Goal: Information Seeking & Learning: Find specific page/section

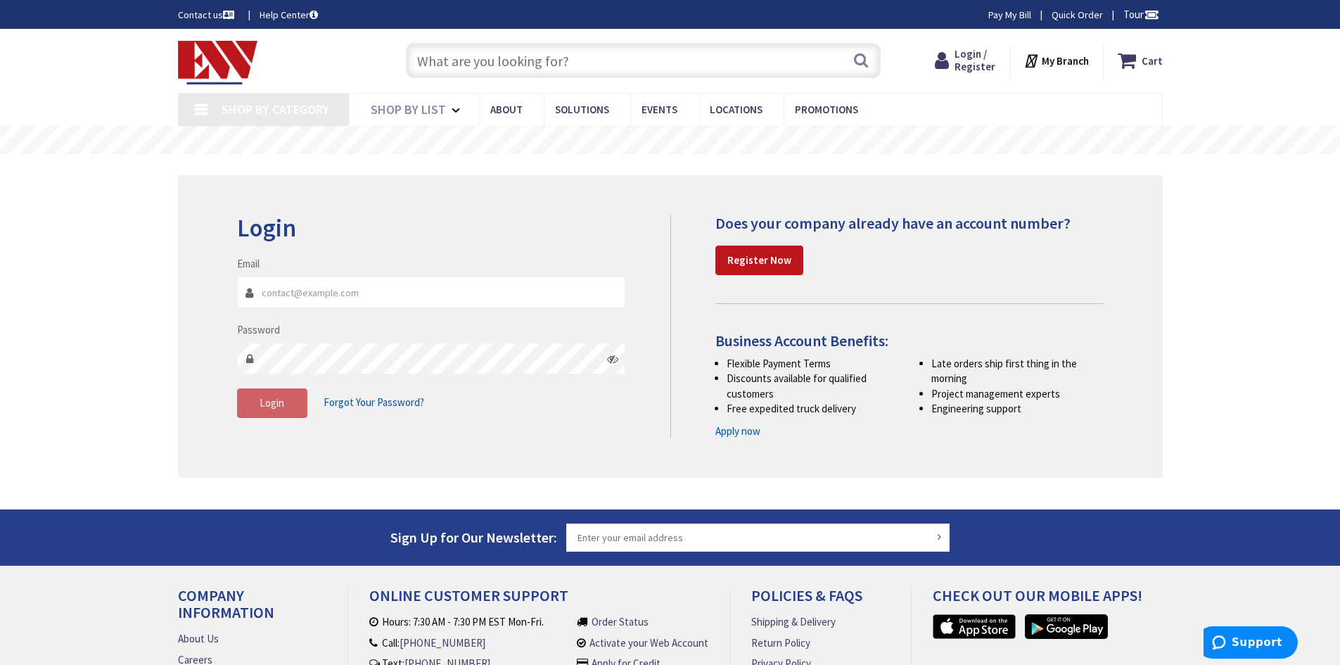
type input "[EMAIL_ADDRESS][DOMAIN_NAME]"
click at [609, 357] on icon at bounding box center [612, 358] width 11 height 11
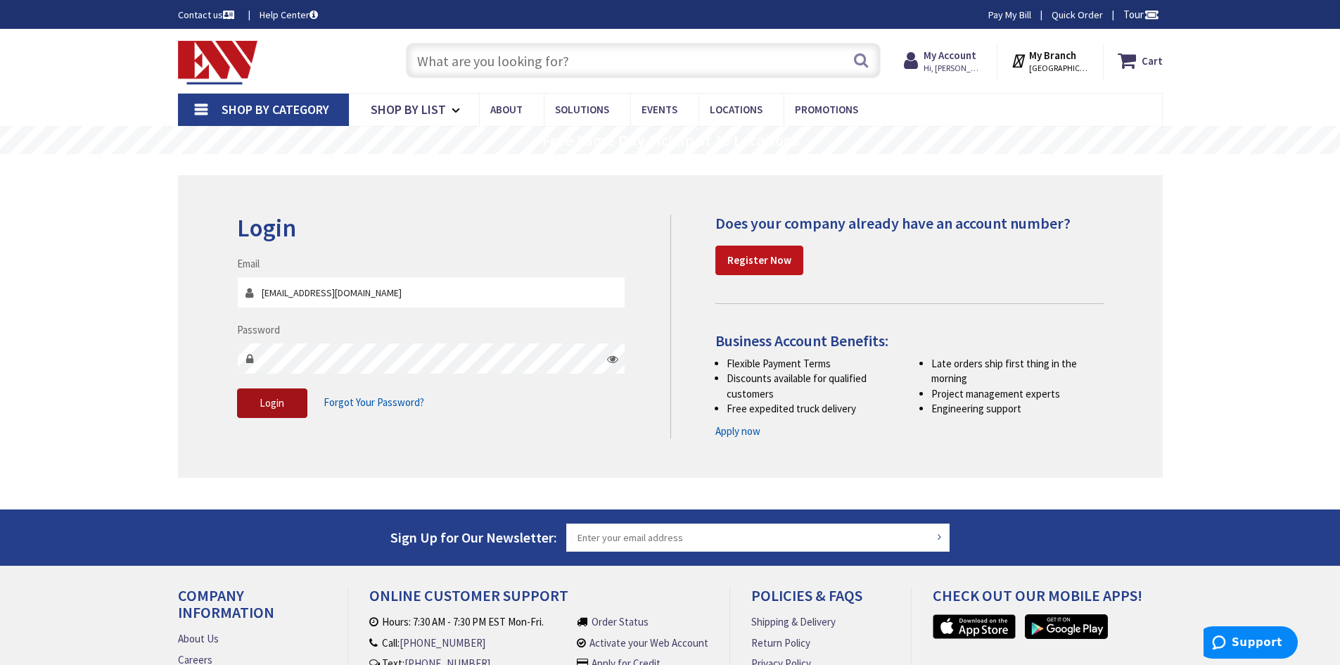
click at [267, 395] on button "Login" at bounding box center [272, 403] width 70 height 30
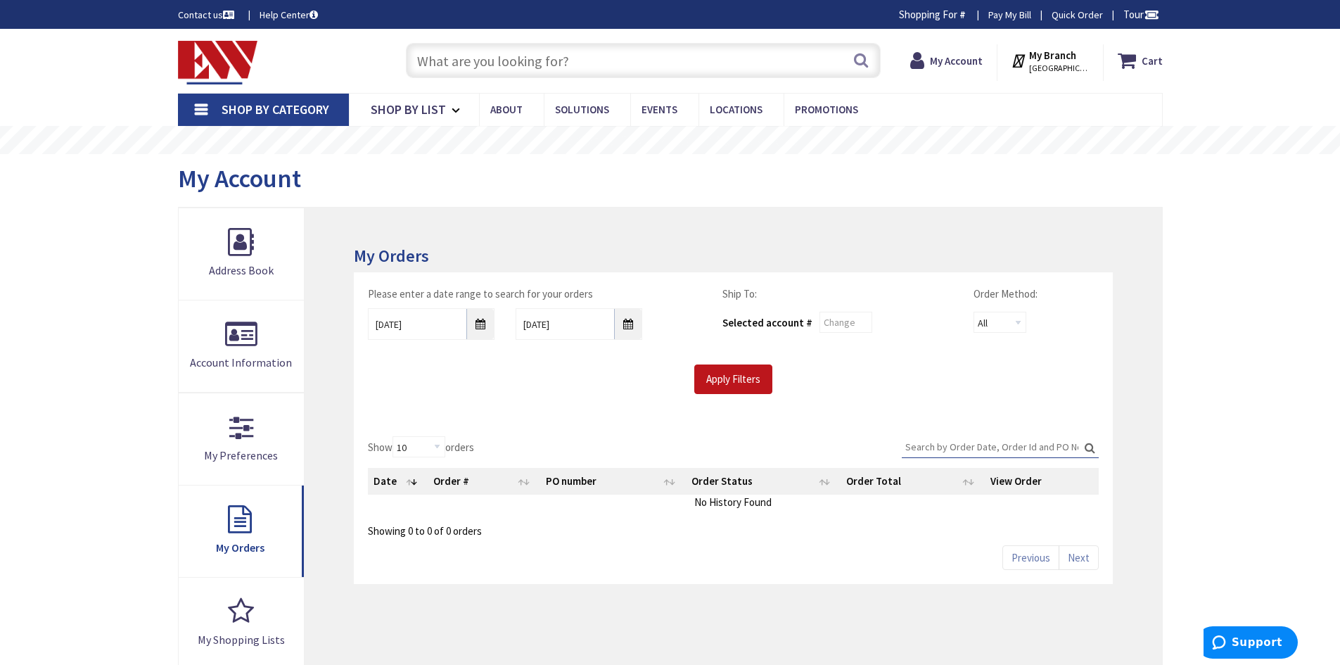
click at [459, 57] on input "text" at bounding box center [643, 60] width 475 height 35
type input "slim box"
click at [860, 67] on button "Search" at bounding box center [861, 60] width 18 height 32
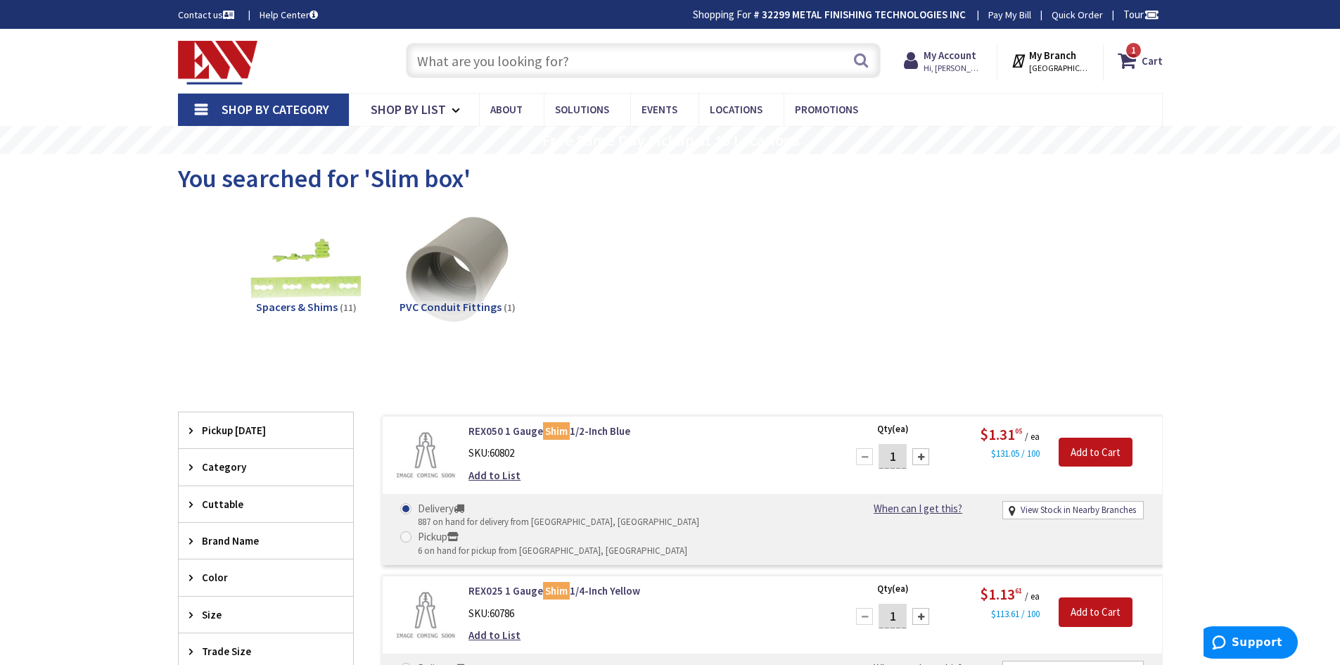
click at [507, 56] on input "text" at bounding box center [643, 60] width 475 height 35
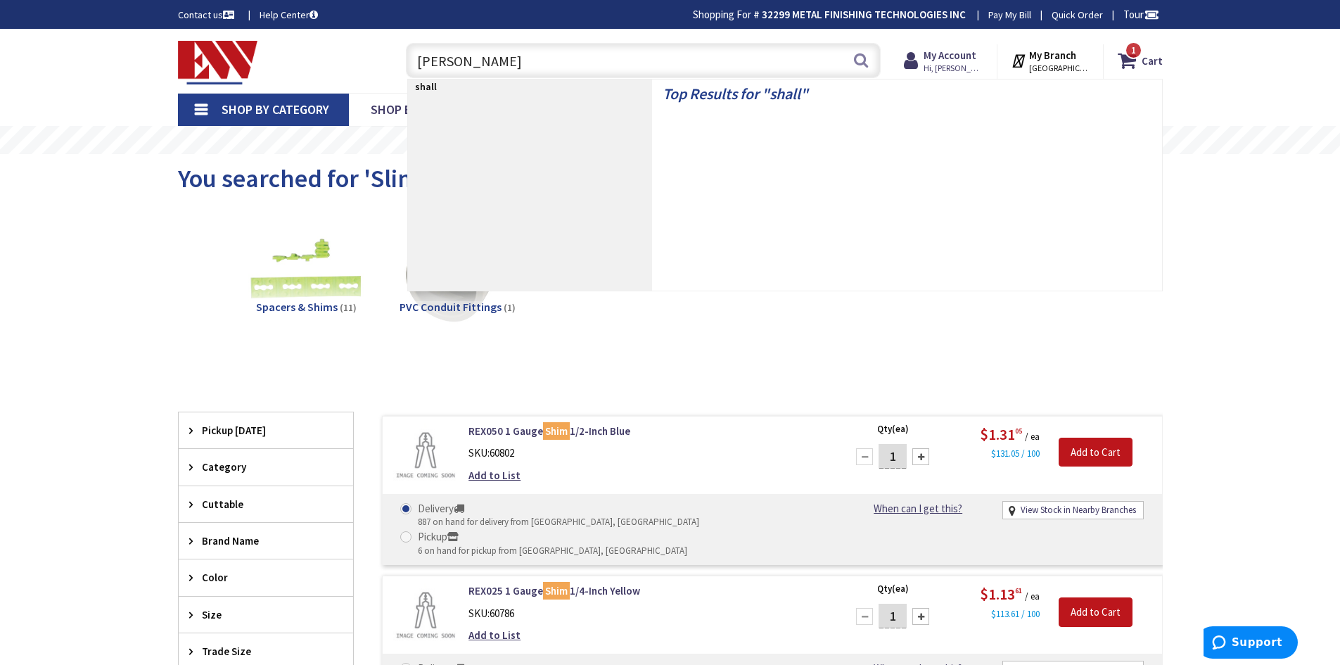
type input "shallow"
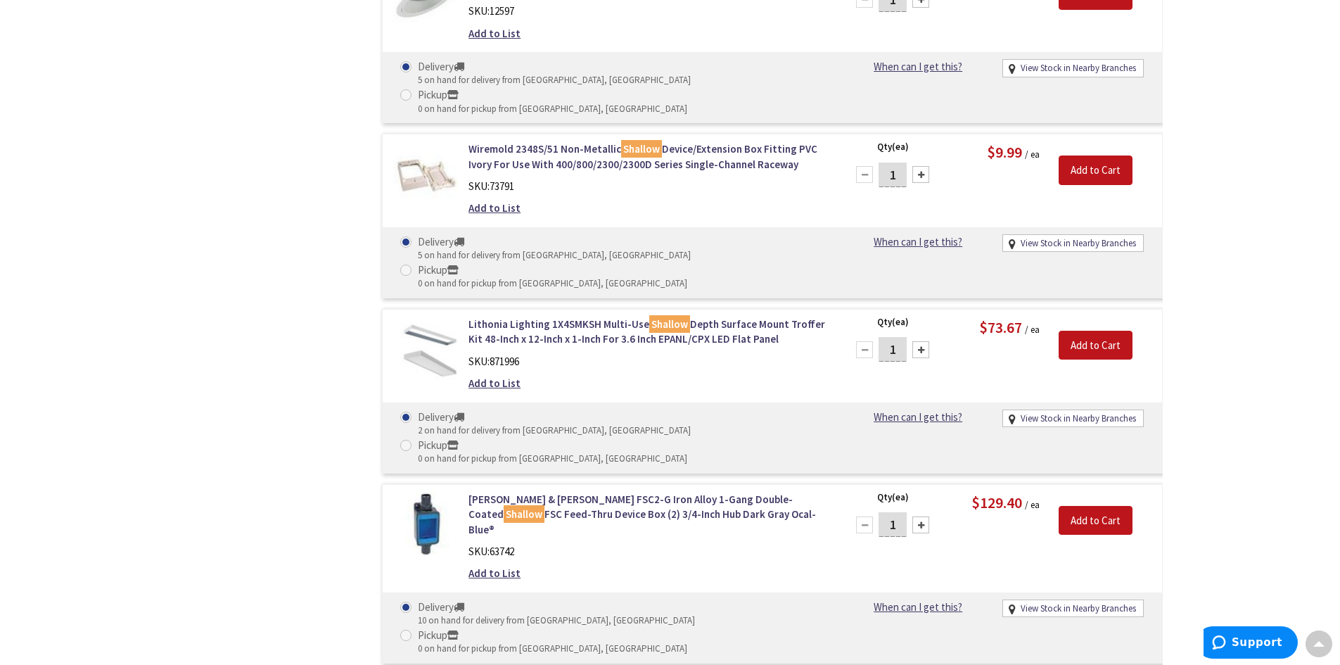
scroll to position [3940, 0]
